Goal: Information Seeking & Learning: Check status

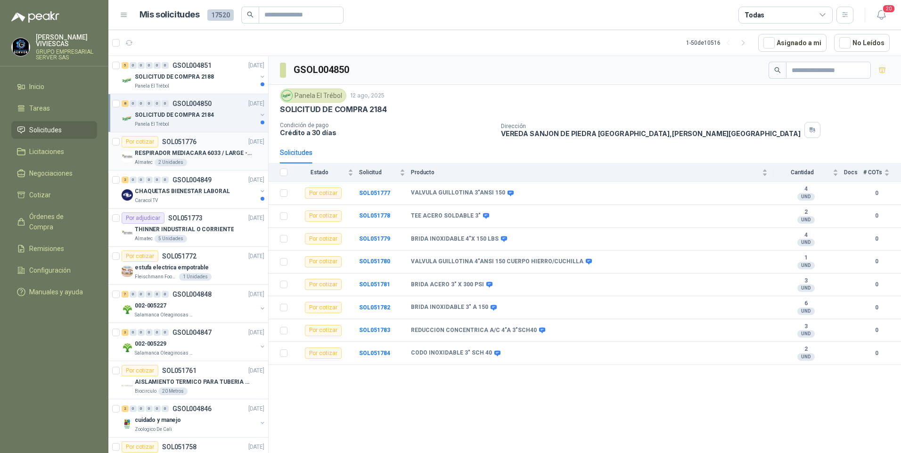
click at [188, 143] on p "SOL051776" at bounding box center [179, 142] width 34 height 7
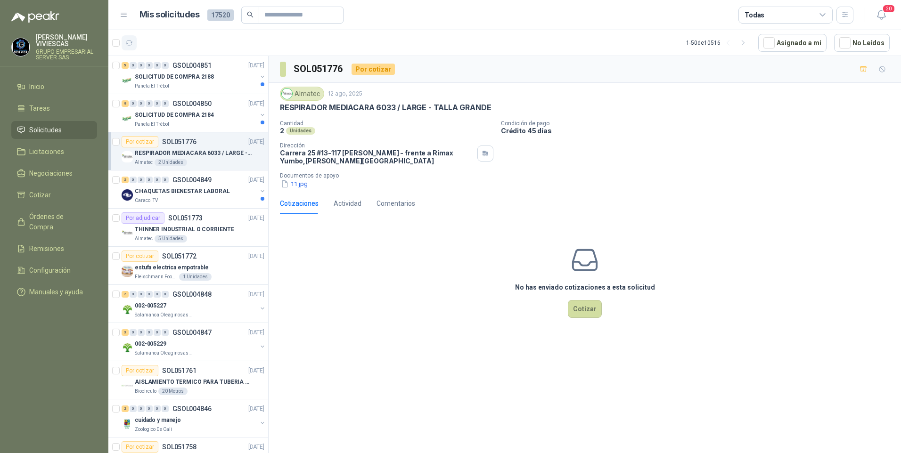
click at [130, 39] on icon "button" at bounding box center [129, 43] width 8 height 8
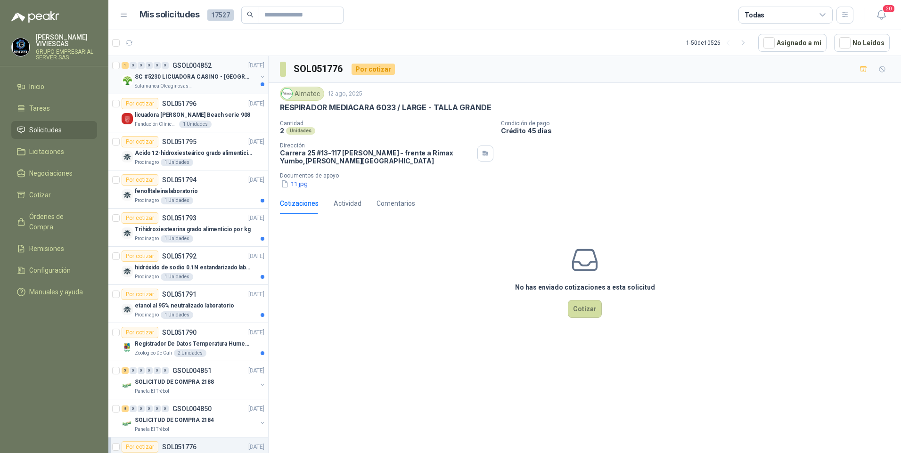
click at [178, 75] on p "SC #5230 LICUADORA CASINO - [GEOGRAPHIC_DATA]" at bounding box center [193, 77] width 117 height 9
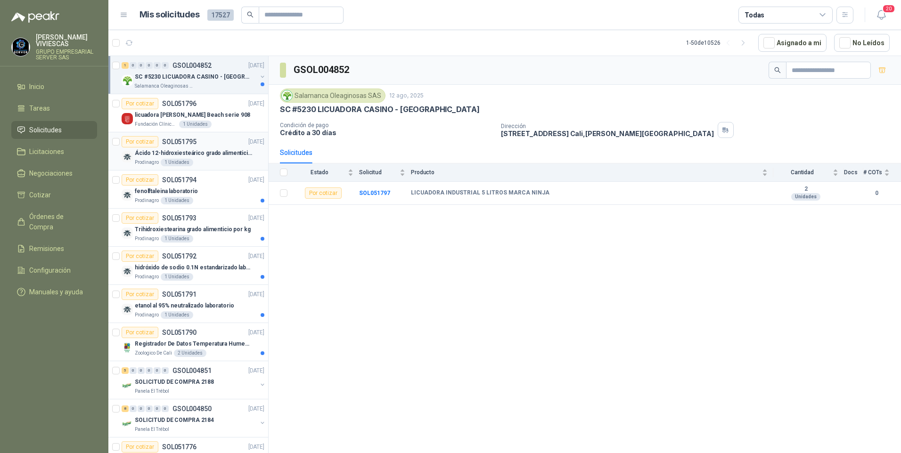
click at [196, 159] on div "Prodinagro 1 Unidades" at bounding box center [200, 163] width 130 height 8
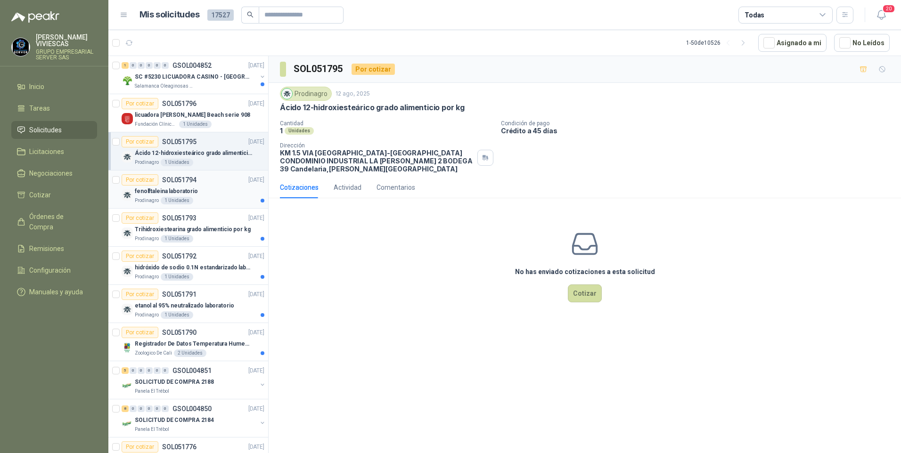
click at [149, 192] on p "fenolftaleina laboratorio" at bounding box center [166, 191] width 63 height 9
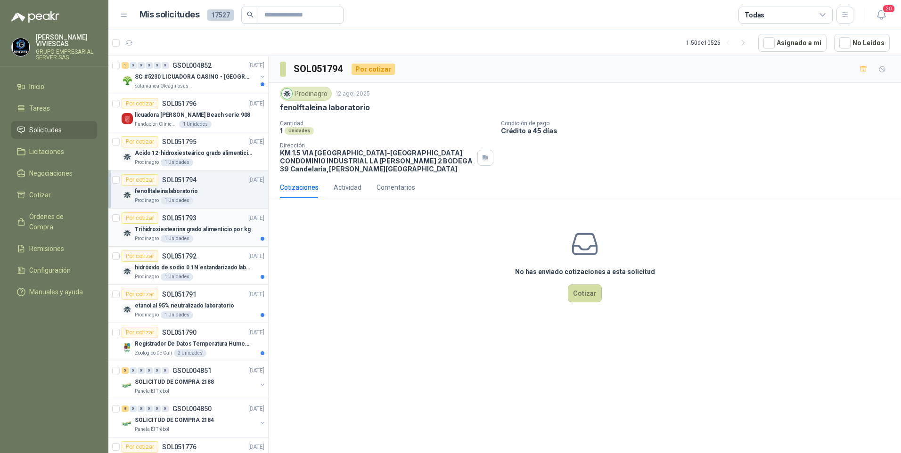
click at [154, 226] on p "Trihidroxiestearina grado alimenticio por kg" at bounding box center [193, 229] width 116 height 9
click at [144, 272] on p "hidróxido de sodio 0.1N estandarizado laboratorio" at bounding box center [193, 267] width 117 height 9
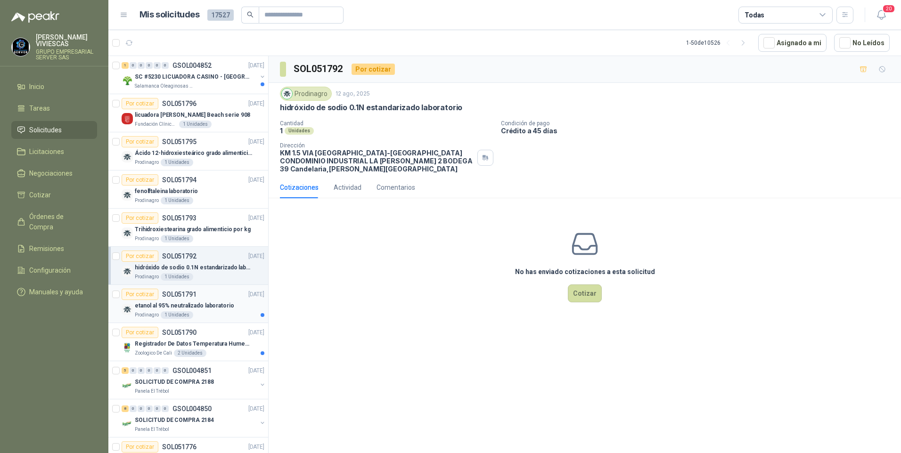
click at [146, 305] on p "etanol al 95% neutralizado laboratorio" at bounding box center [184, 306] width 99 height 9
click at [155, 348] on p "Registrador De Datos Temperatura Humedad Usb 32.000 Registro" at bounding box center [193, 344] width 117 height 9
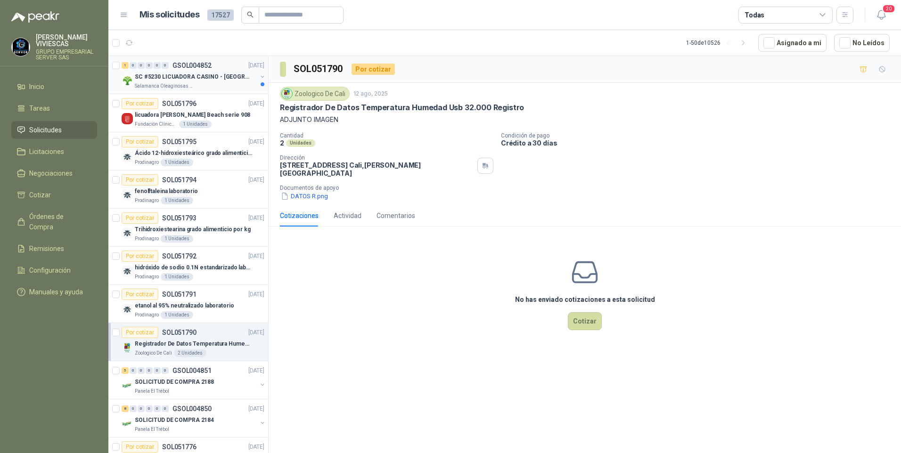
click at [166, 78] on p "SC #5230 LICUADORA CASINO - [GEOGRAPHIC_DATA]" at bounding box center [193, 77] width 117 height 9
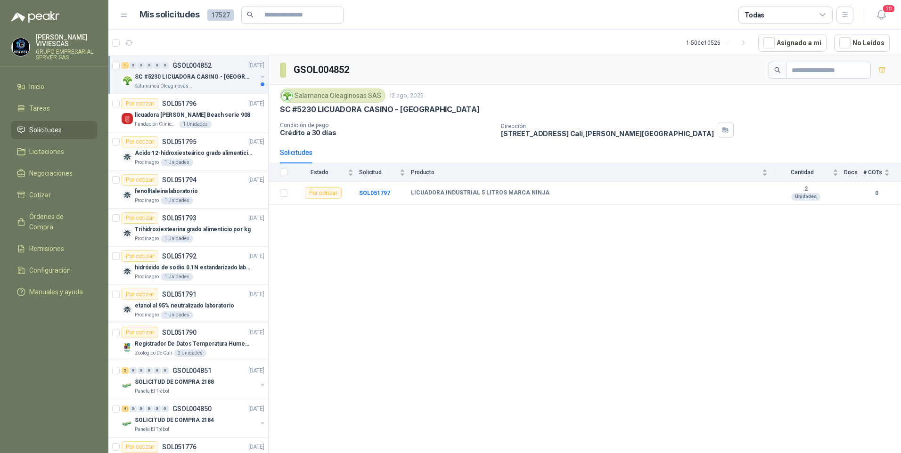
click at [122, 60] on link "1 0 0 0 0 0 GSOL004852 12/08/25 SC #5230 LICUADORA CASINO - TUMACO Salamanca Ol…" at bounding box center [194, 75] width 145 height 30
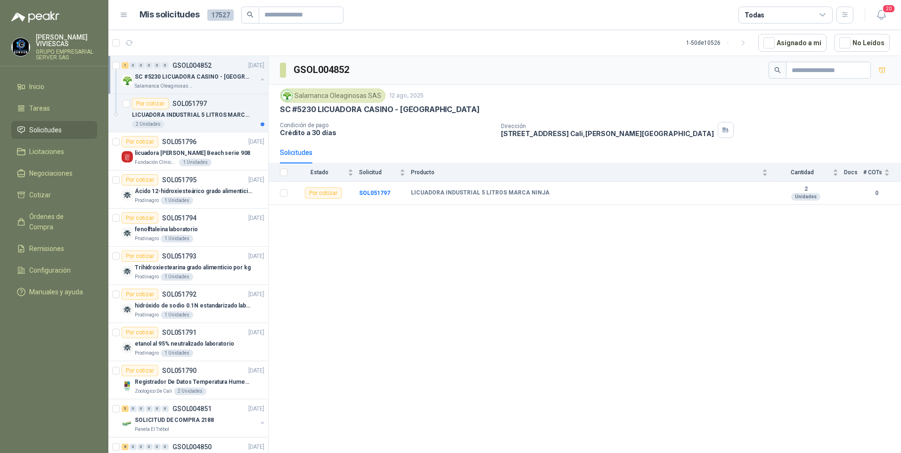
click at [122, 60] on link "1 0 0 0 0 0 GSOL004852 12/08/25 SC #5230 LICUADORA CASINO - TUMACO Salamanca Ol…" at bounding box center [194, 75] width 145 height 30
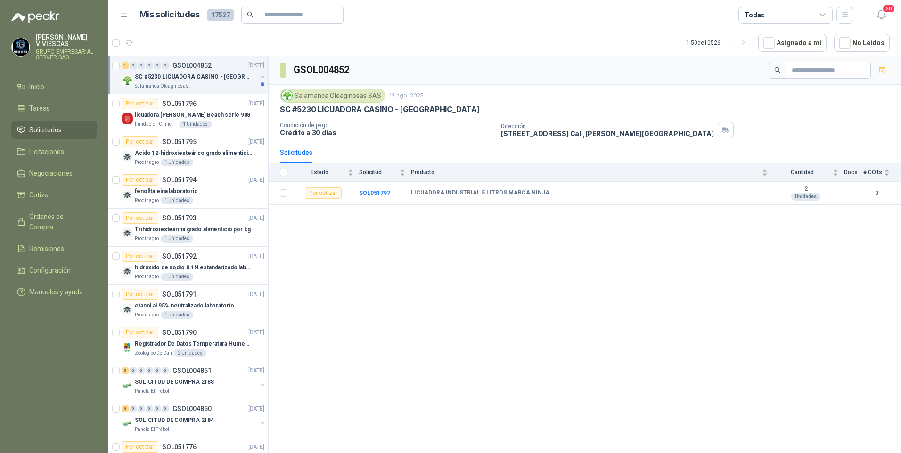
click at [184, 89] on p "Salamanca Oleaginosas SAS" at bounding box center [164, 86] width 59 height 8
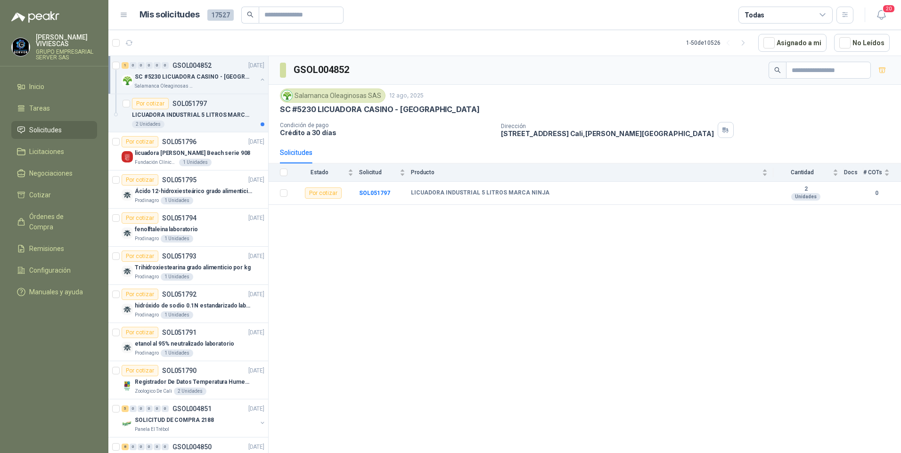
click at [184, 77] on p "SC #5230 LICUADORA CASINO - [GEOGRAPHIC_DATA]" at bounding box center [193, 77] width 117 height 9
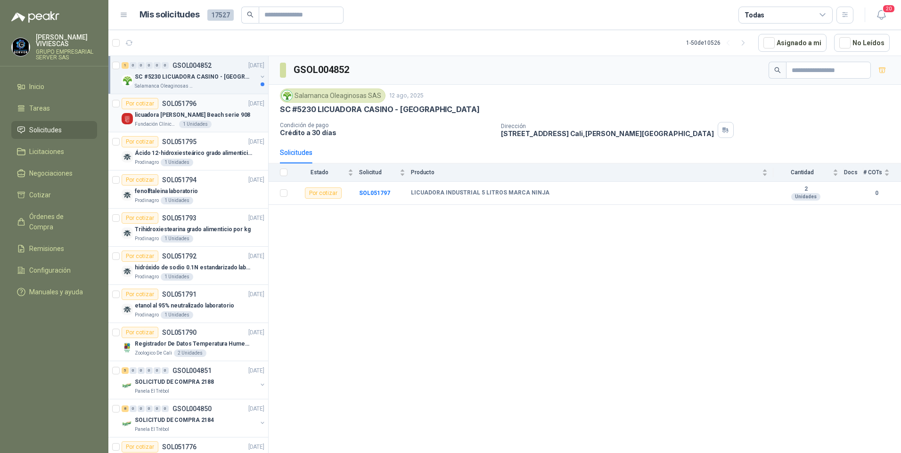
click at [154, 118] on p "licuadora Hamilton Beach serie 908" at bounding box center [192, 115] width 115 height 9
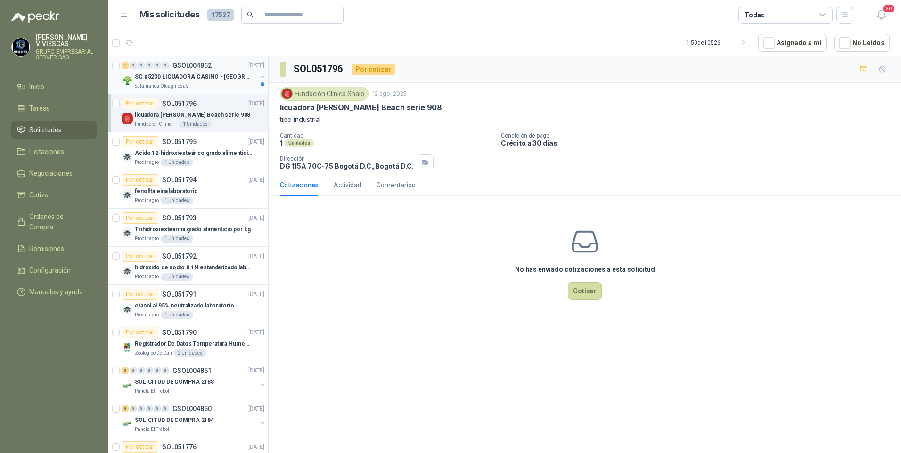
click at [193, 85] on div "Salamanca Oleaginosas SAS" at bounding box center [196, 86] width 122 height 8
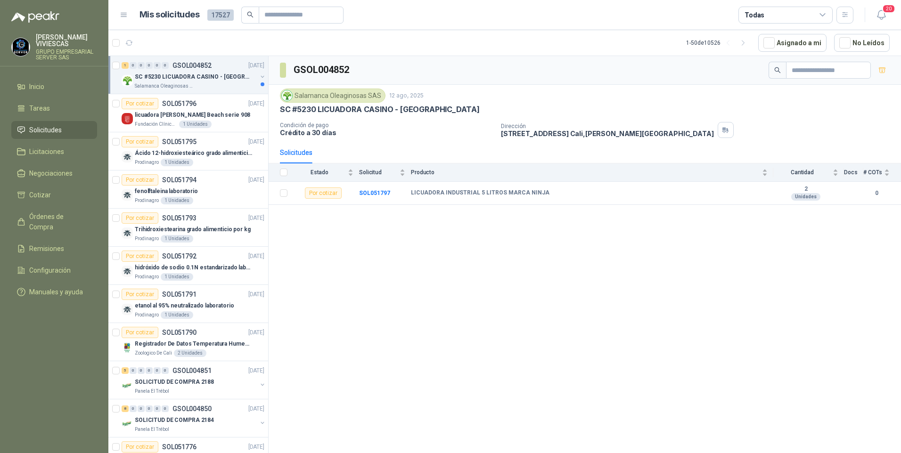
click at [170, 77] on p "SC #5230 LICUADORA CASINO - [GEOGRAPHIC_DATA]" at bounding box center [193, 77] width 117 height 9
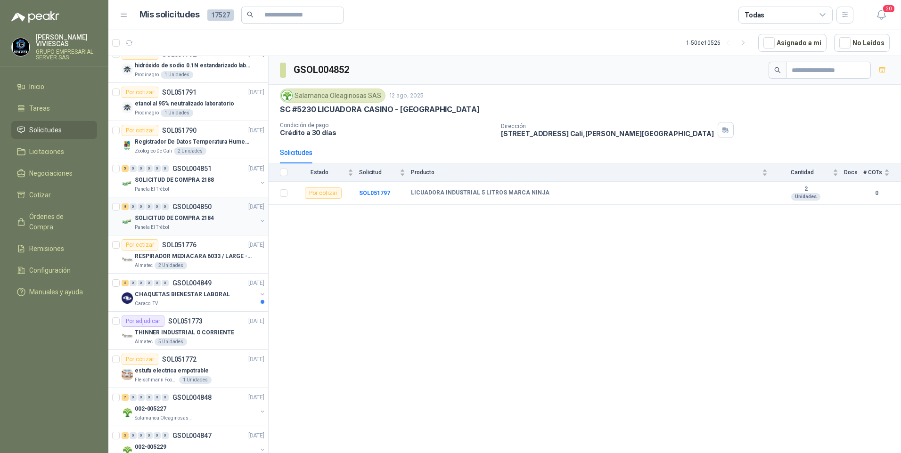
scroll to position [377, 0]
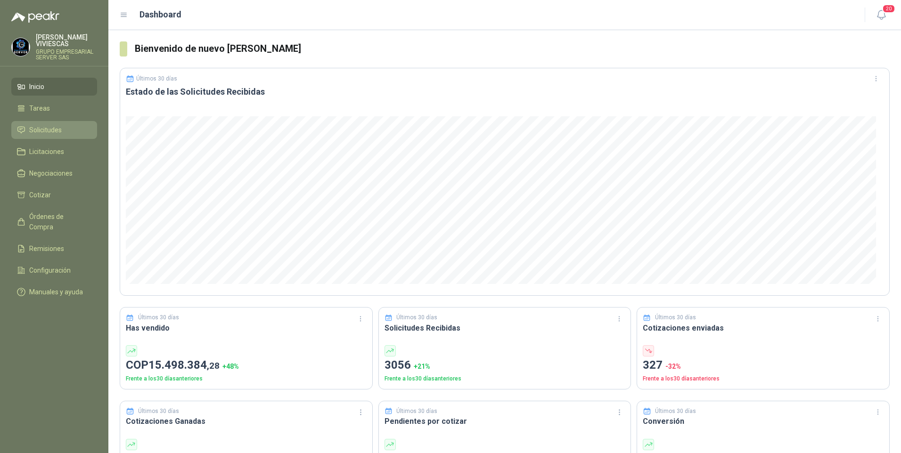
click at [46, 131] on span "Solicitudes" at bounding box center [45, 130] width 33 height 10
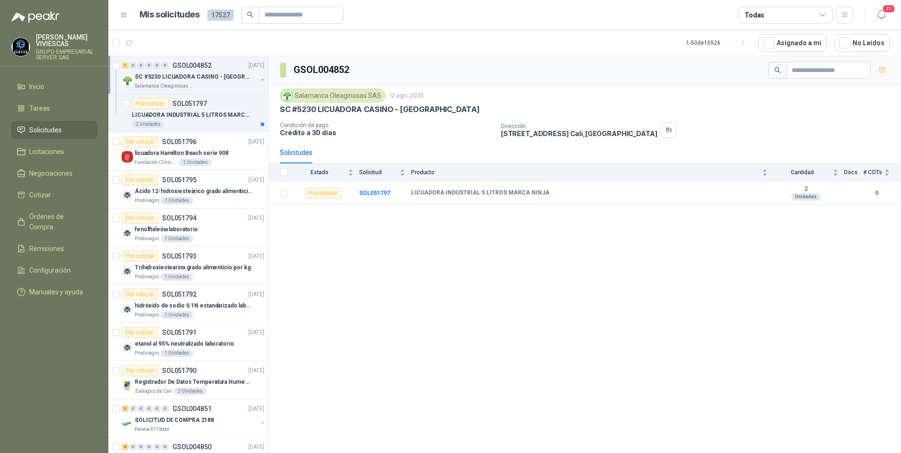
scroll to position [377, 0]
